Goal: Task Accomplishment & Management: Use online tool/utility

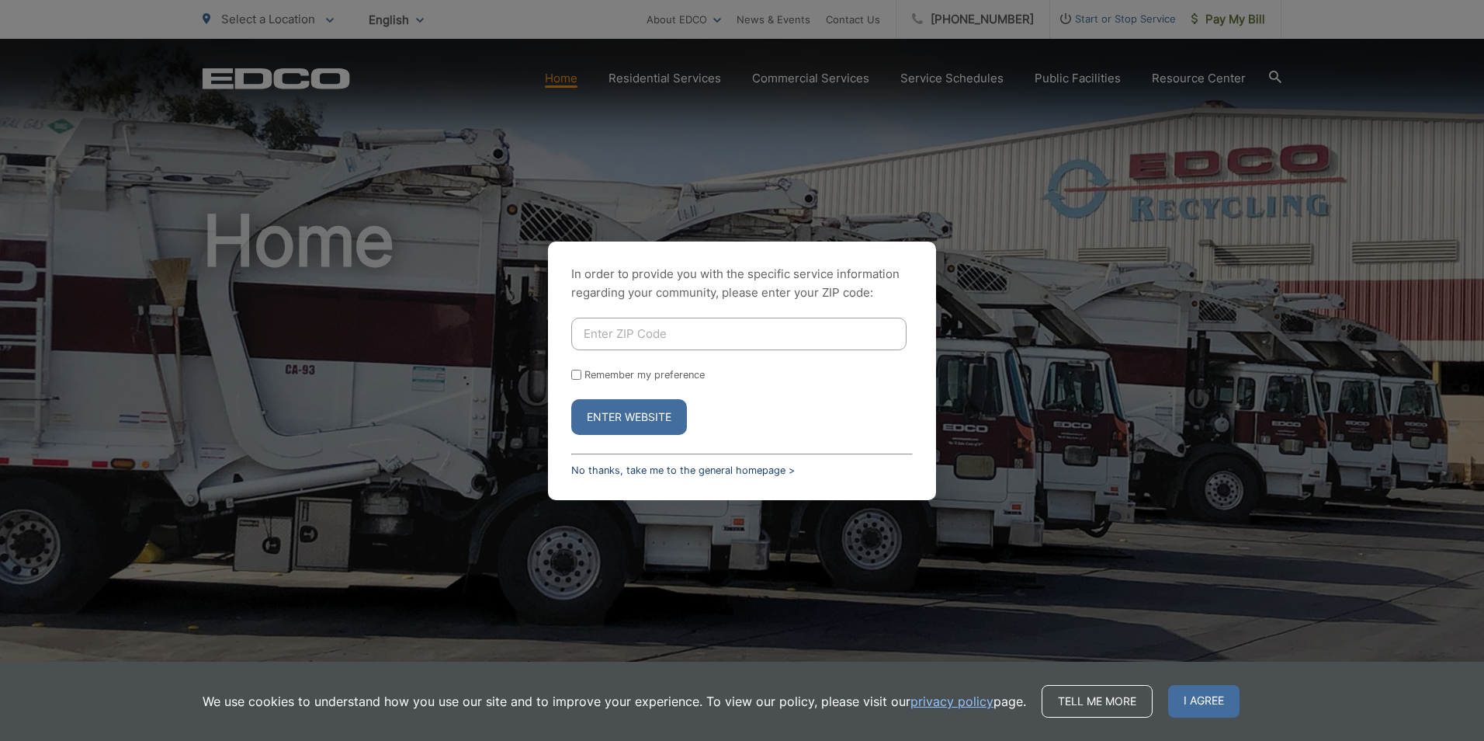
click at [613, 468] on link "No thanks, take me to the general homepage >" at bounding box center [683, 470] width 224 height 12
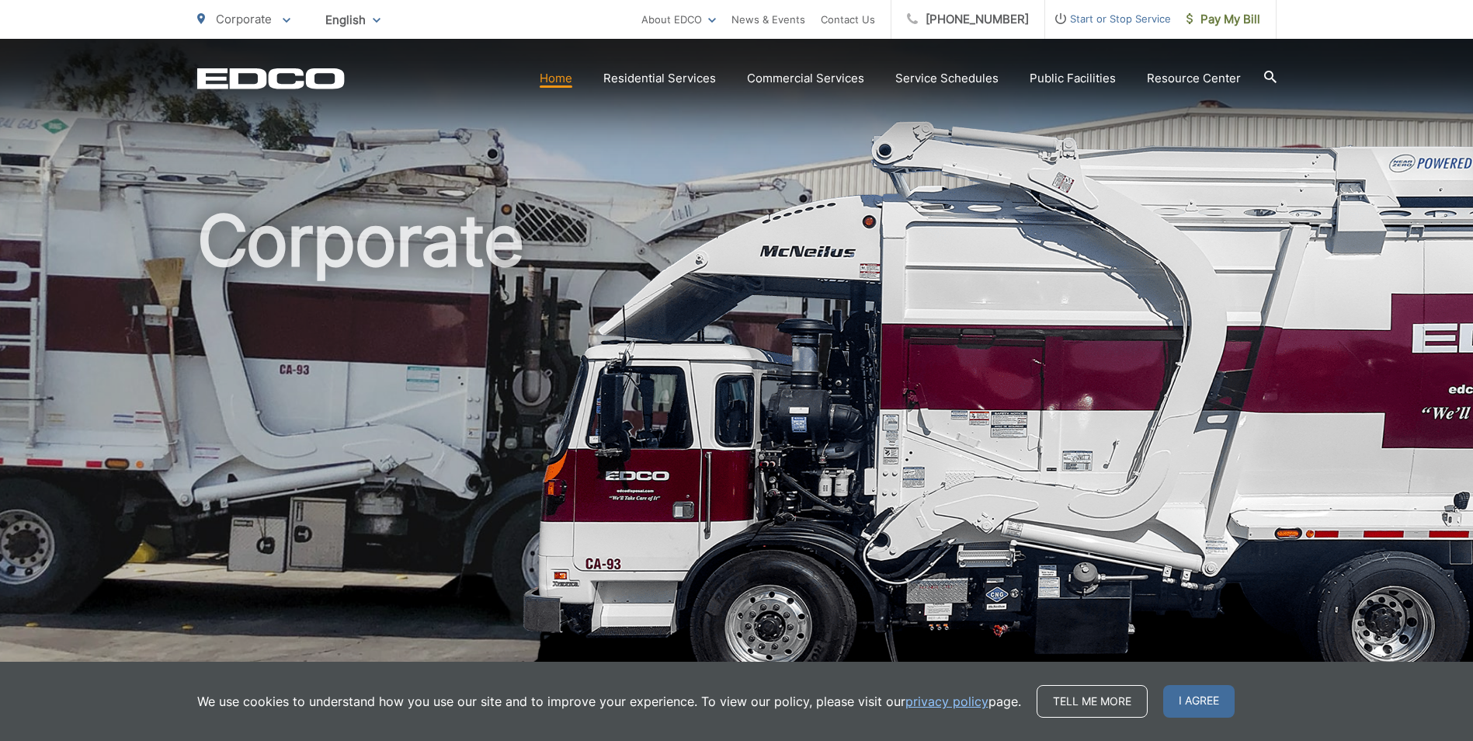
click at [1221, 699] on span "I agree" at bounding box center [1198, 701] width 71 height 33
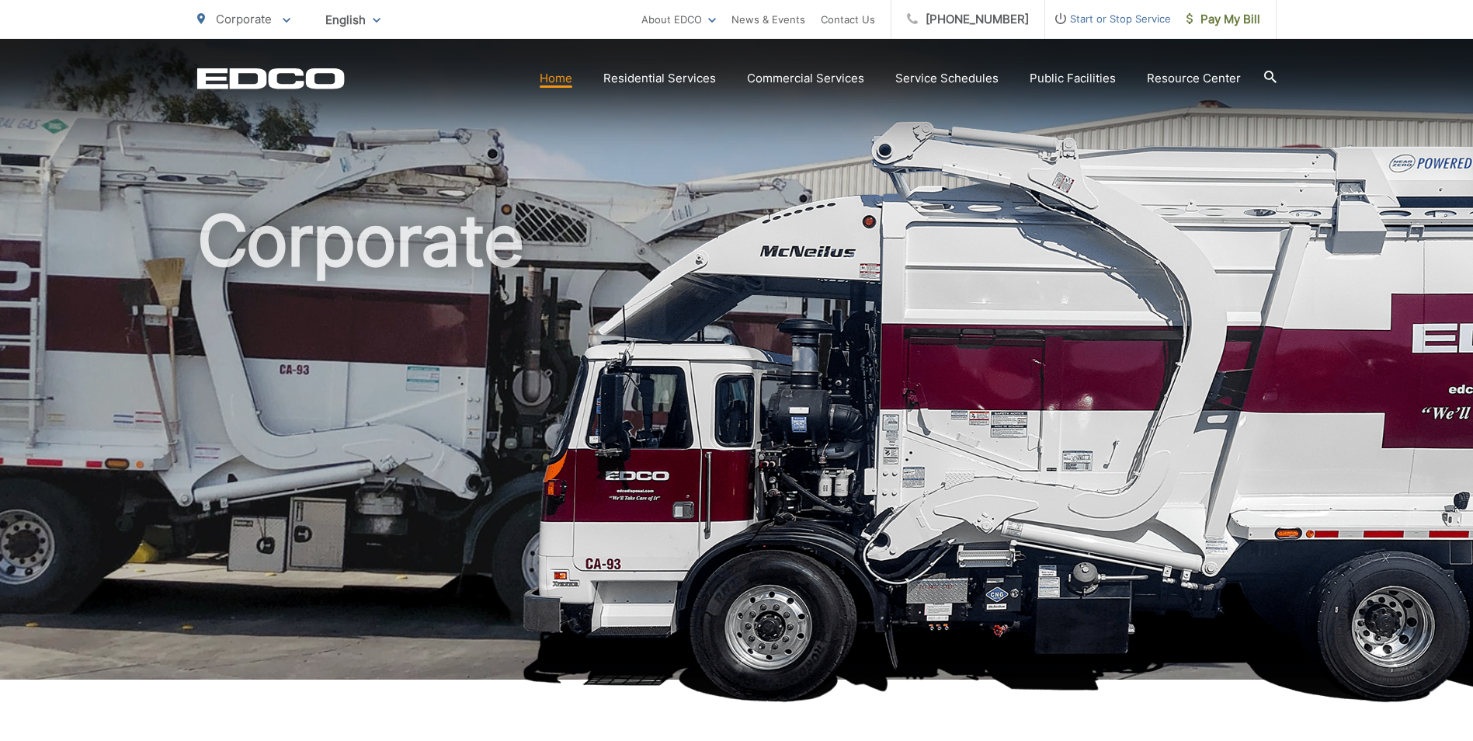
scroll to position [388, 0]
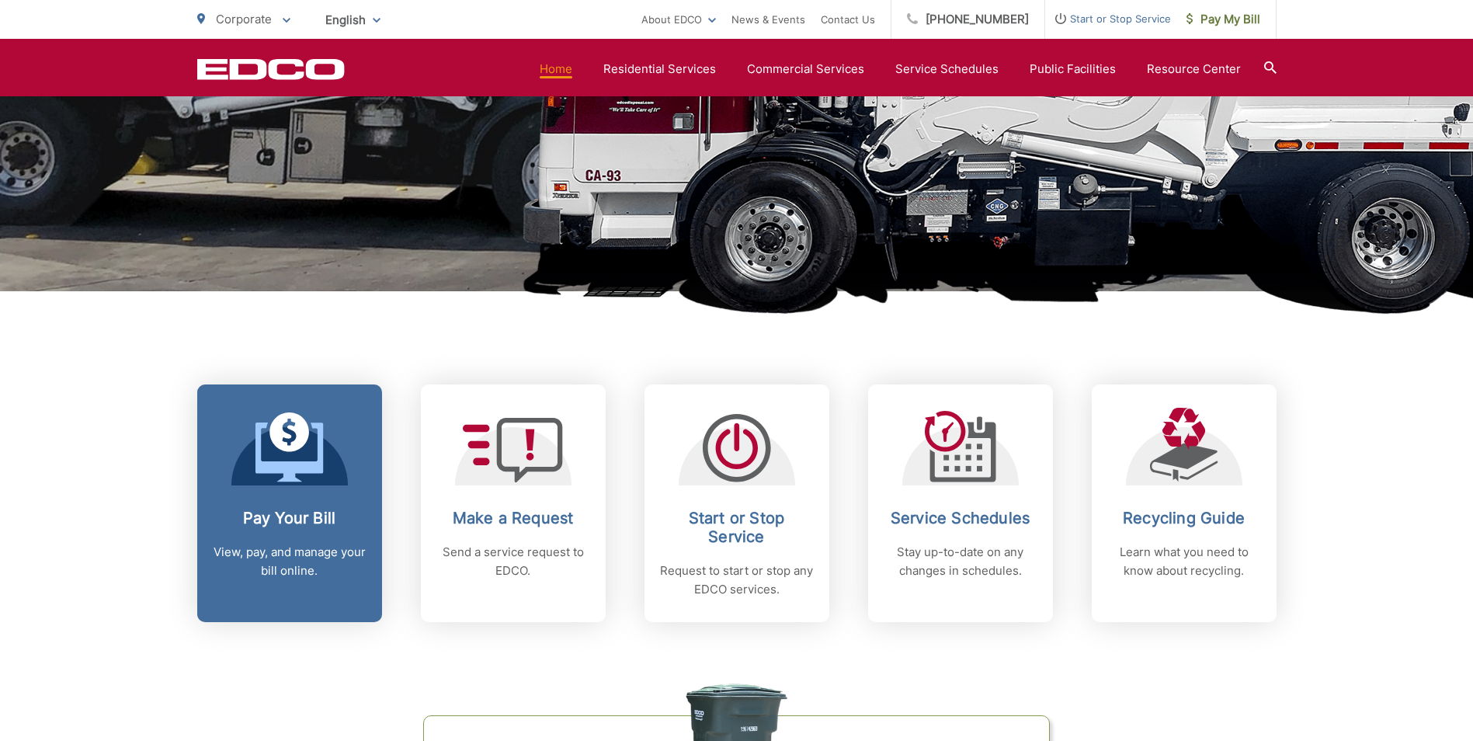
click at [248, 440] on div at bounding box center [289, 447] width 116 height 78
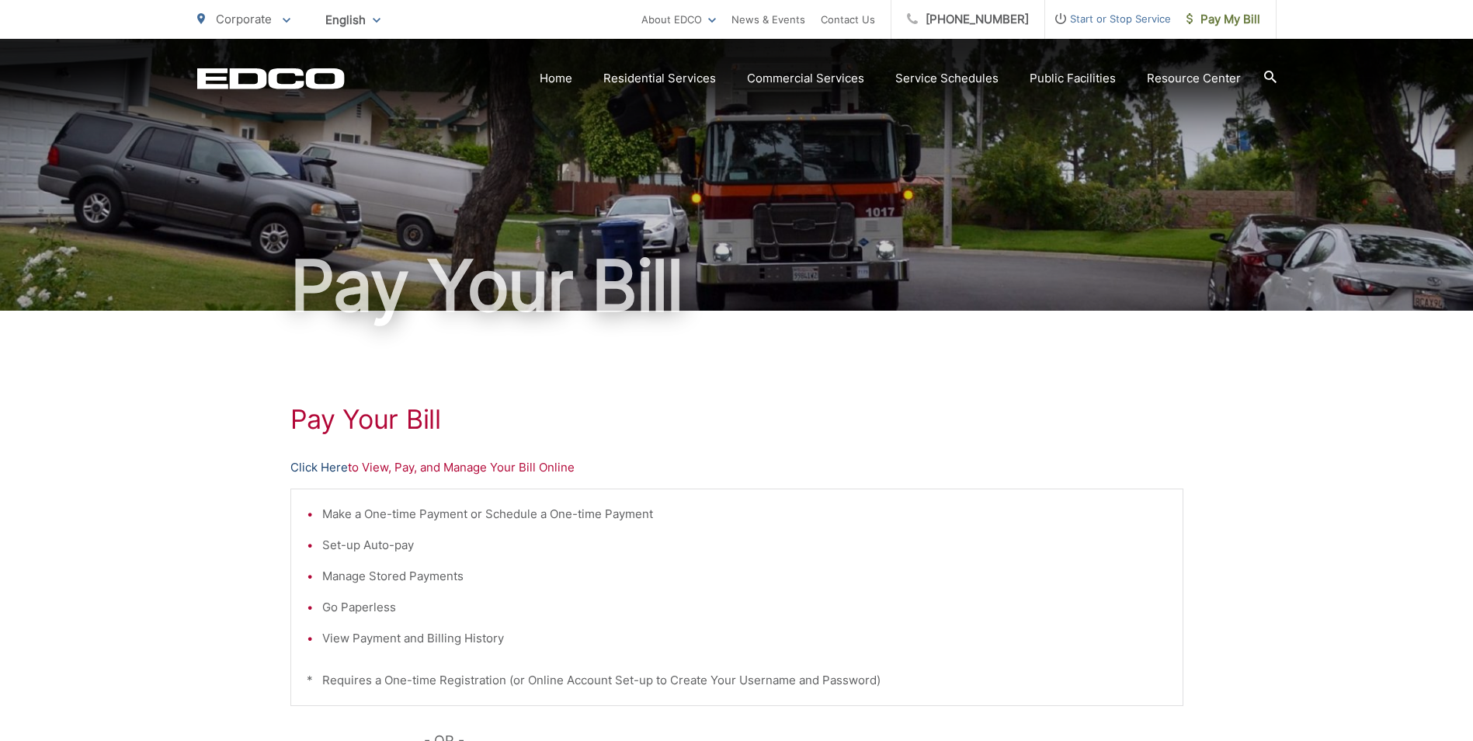
click at [312, 463] on link "Click Here" at bounding box center [318, 467] width 57 height 19
